Goal: Navigation & Orientation: Find specific page/section

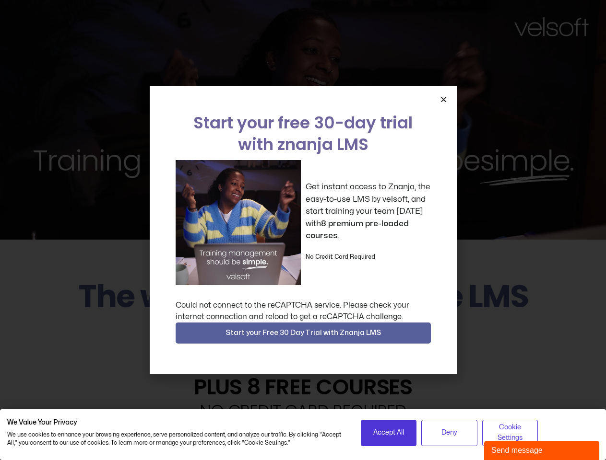
click at [303, 230] on div "Get instant access to Znanja, the easy-to-use LMS by velsoft, and start trainin…" at bounding box center [303, 222] width 255 height 125
click at [443, 99] on icon "Close" at bounding box center [443, 99] width 7 height 7
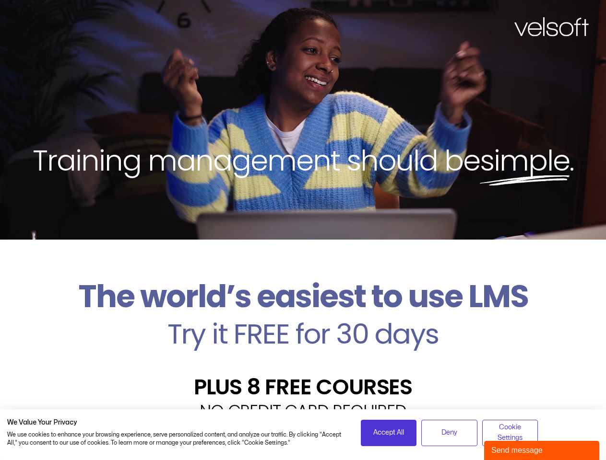
click at [303, 333] on h2 "Try it FREE for 30 days" at bounding box center [302, 334] width 591 height 28
click at [389, 433] on span "Accept All" at bounding box center [388, 433] width 31 height 11
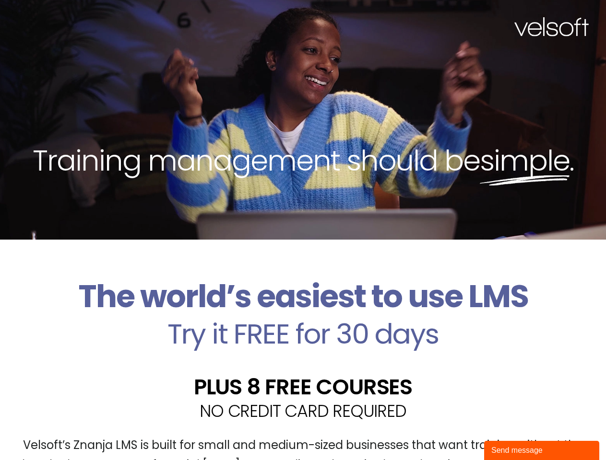
click at [449, 433] on div "Velsoft’s Znanja LMS is built for small and medium-sized businesses that want t…" at bounding box center [302, 460] width 591 height 70
click at [510, 433] on div "Velsoft’s Znanja LMS is built for small and medium-sized businesses that want t…" at bounding box center [302, 460] width 591 height 70
click at [542, 451] on div "Send message" at bounding box center [541, 451] width 101 height 12
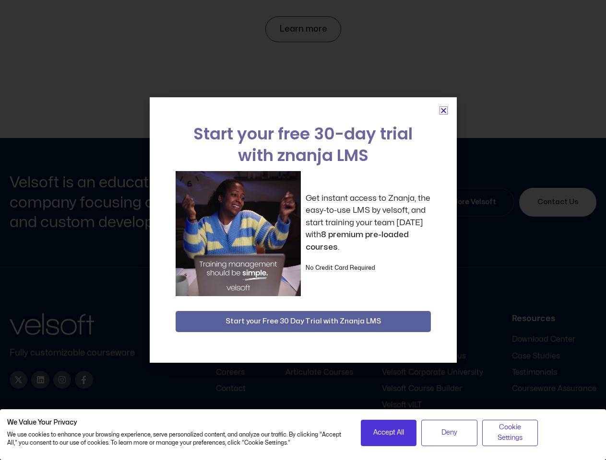
scroll to position [4495, 0]
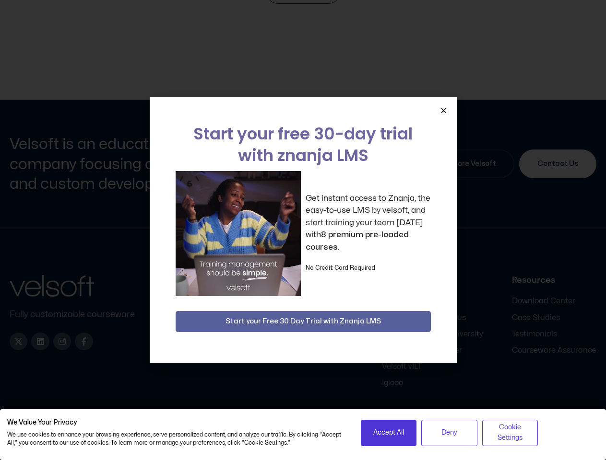
click at [303, 230] on div "Get instant access to Znanja, the easy-to-use LMS by velsoft, and start trainin…" at bounding box center [303, 233] width 255 height 125
click at [443, 110] on icon "Close" at bounding box center [443, 110] width 7 height 7
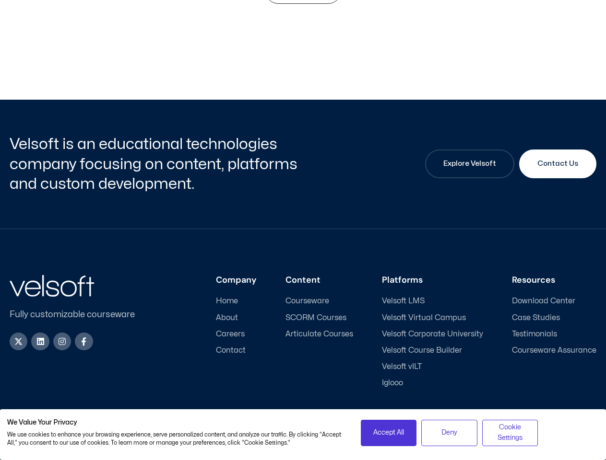
click at [303, 322] on div "Company Home About Careers Contact Content Courseware SCORM Courses Articulate …" at bounding box center [374, 331] width 446 height 113
click at [389, 433] on span "Accept All" at bounding box center [388, 433] width 31 height 11
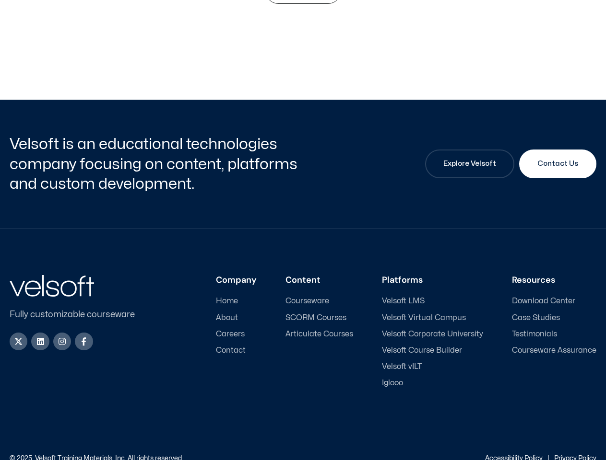
click at [449, 456] on div "Accessibility Policy | Privacy Policy" at bounding box center [450, 459] width 294 height 7
click at [510, 456] on link "Accessibility Policy" at bounding box center [514, 459] width 58 height 6
